Goal: Task Accomplishment & Management: Use online tool/utility

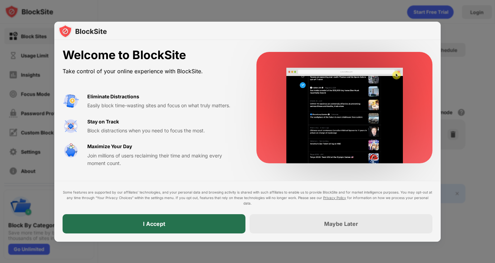
click at [188, 217] on div "I Accept" at bounding box center [154, 223] width 183 height 19
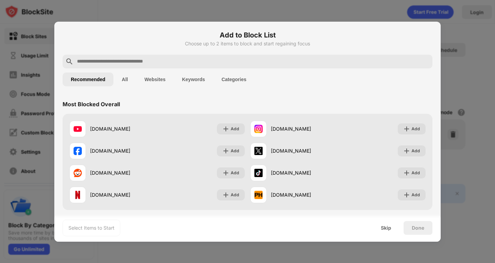
click at [134, 65] on input "text" at bounding box center [252, 61] width 353 height 8
paste input "**********"
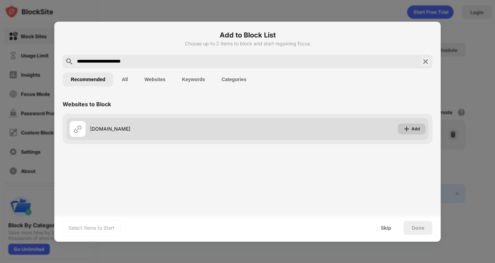
type input "**********"
click at [414, 127] on div "Add" at bounding box center [415, 128] width 9 height 7
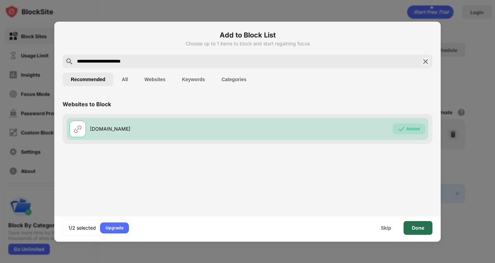
click at [414, 229] on div "Done" at bounding box center [418, 227] width 12 height 5
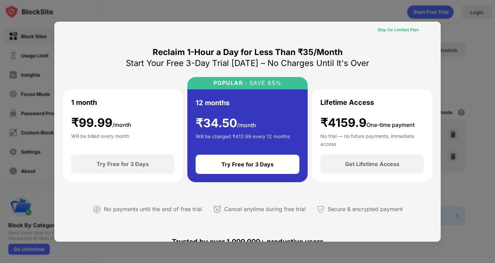
click at [390, 28] on div "Skip for Limited Plan" at bounding box center [397, 29] width 41 height 7
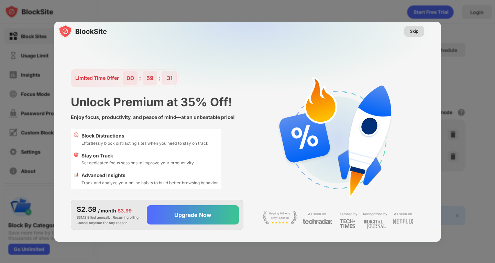
click at [412, 34] on div "Skip" at bounding box center [414, 31] width 9 height 7
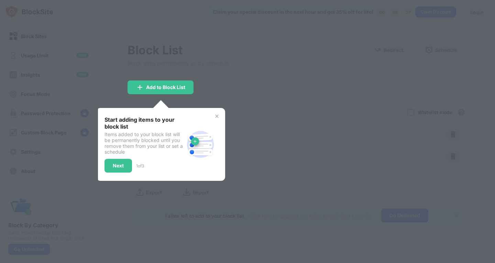
click at [213, 114] on div "Start adding items to your block list Items added to your block list will be pe…" at bounding box center [160, 144] width 129 height 73
click at [215, 114] on img at bounding box center [216, 115] width 5 height 5
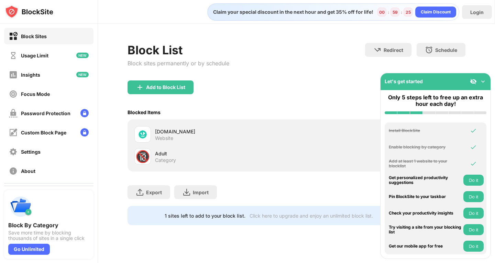
click at [483, 80] on img at bounding box center [482, 81] width 7 height 7
